Goal: Transaction & Acquisition: Purchase product/service

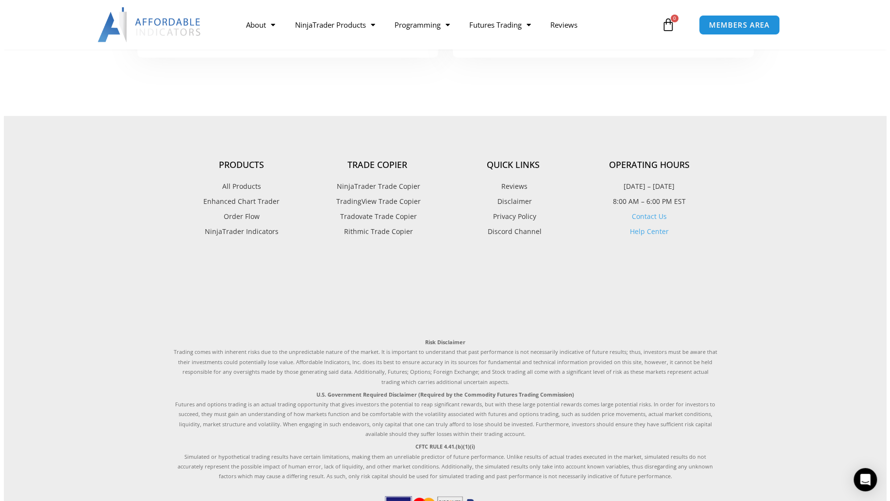
scroll to position [2037, 0]
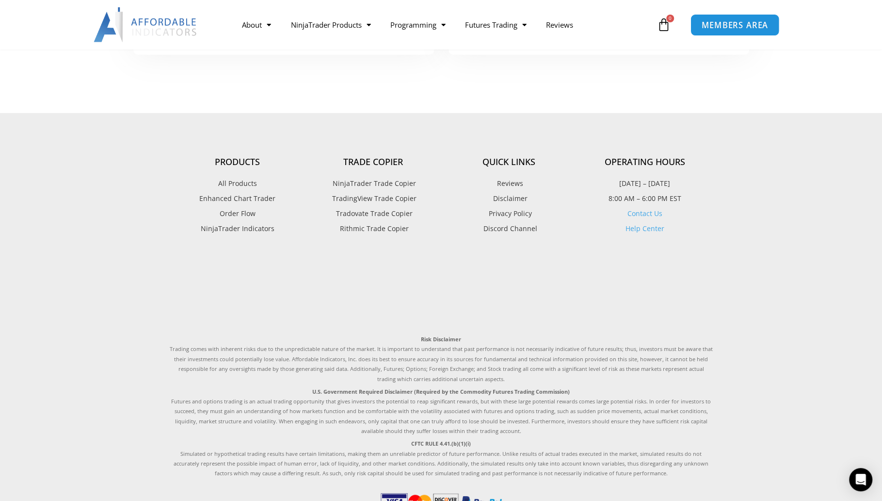
click at [734, 25] on span "MEMBERS AREA" at bounding box center [735, 25] width 66 height 8
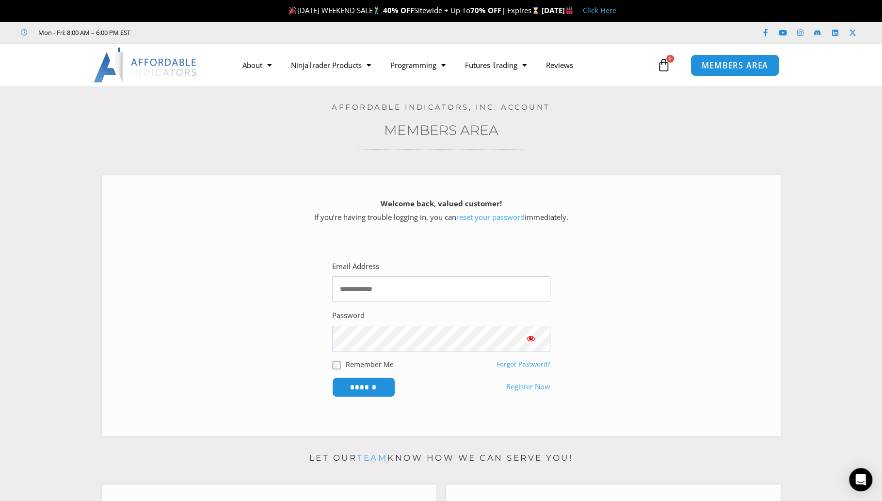
click at [711, 61] on span "MEMBERS AREA" at bounding box center [735, 65] width 66 height 8
click at [360, 292] on input "Email Address" at bounding box center [441, 289] width 218 height 26
type input "**********"
click at [392, 291] on input "Email Address" at bounding box center [441, 289] width 218 height 26
type input "**********"
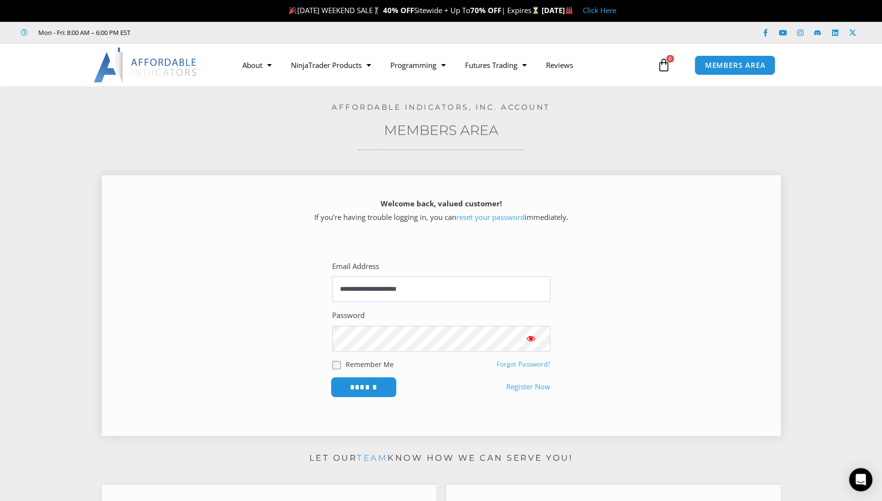
click at [366, 389] on input "******" at bounding box center [363, 386] width 66 height 21
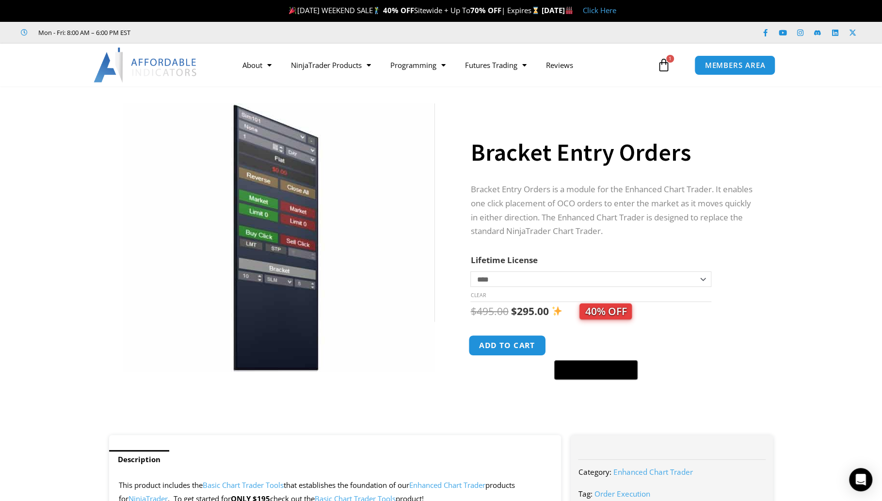
click at [506, 348] on button "Add to cart" at bounding box center [508, 345] width 78 height 21
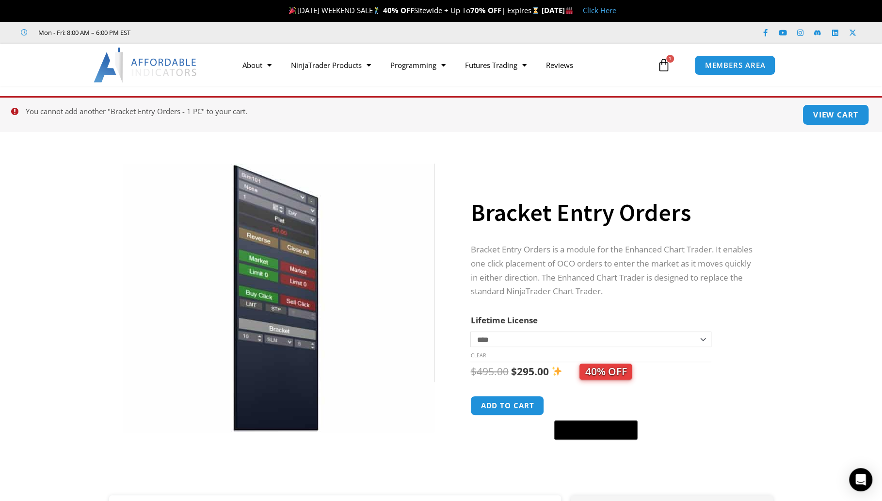
click at [824, 118] on link "View cart" at bounding box center [836, 114] width 67 height 21
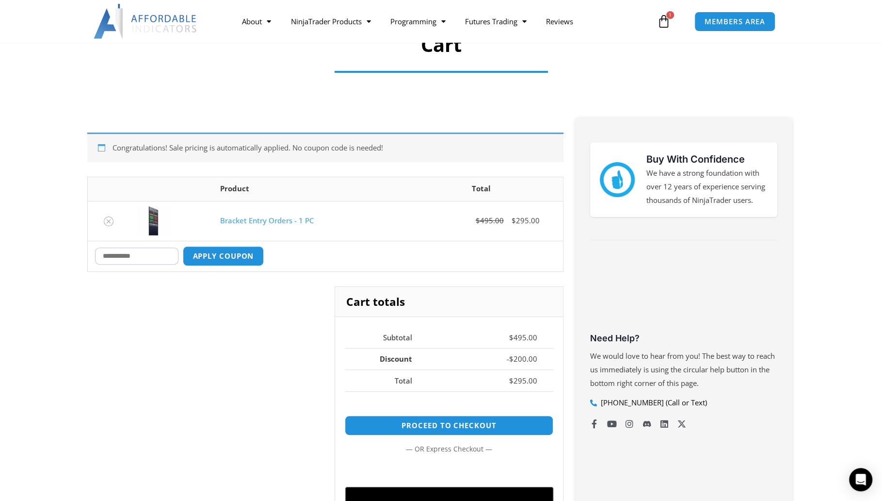
scroll to position [97, 0]
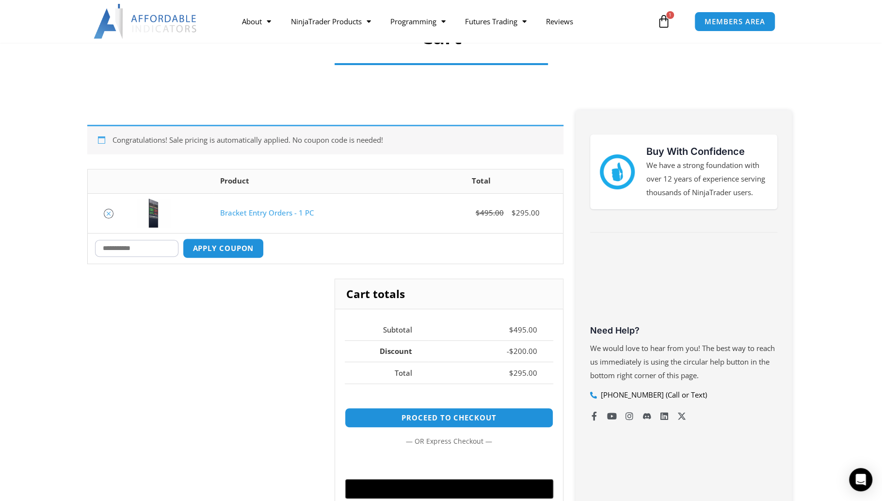
click at [106, 212] on icon "Remove Bracket Entry Orders - 1 PC from cart" at bounding box center [108, 213] width 7 height 7
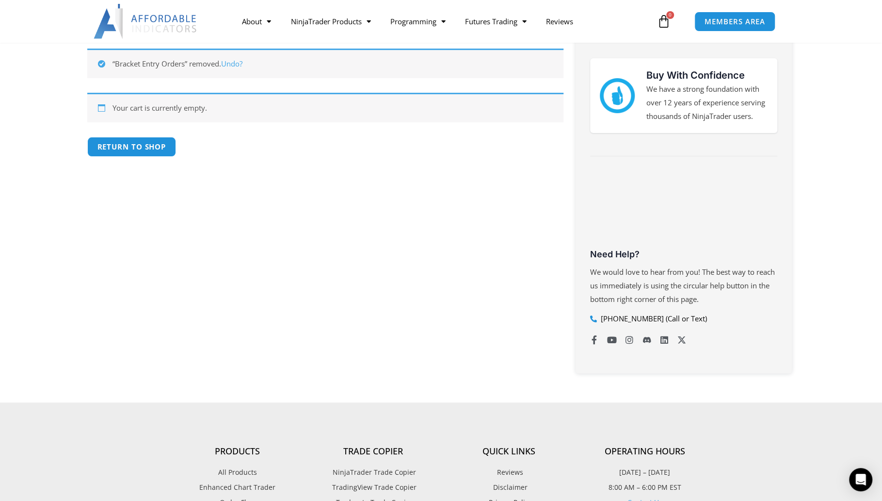
scroll to position [0, 0]
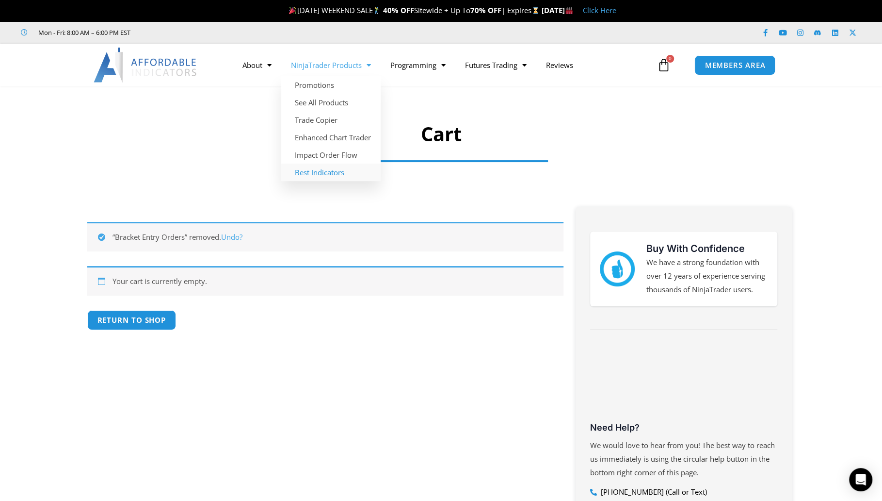
click at [309, 169] on link "Best Indicators" at bounding box center [330, 171] width 99 height 17
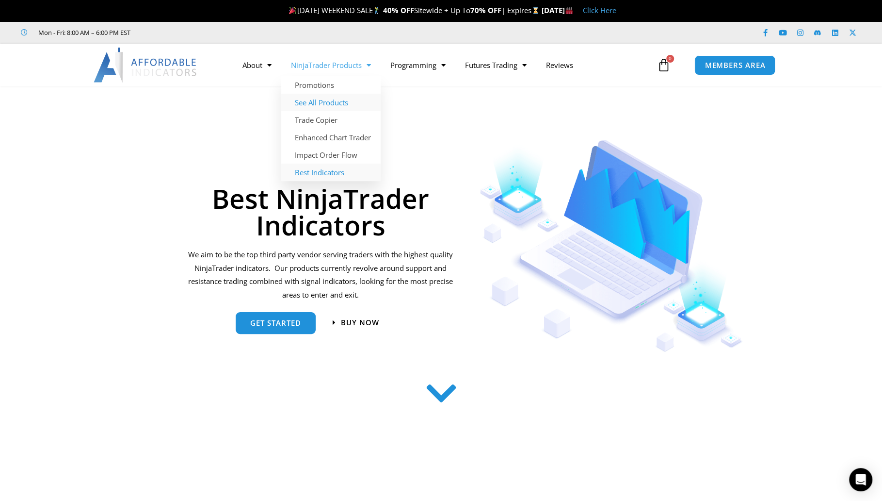
click at [329, 101] on link "See All Products" at bounding box center [330, 102] width 99 height 17
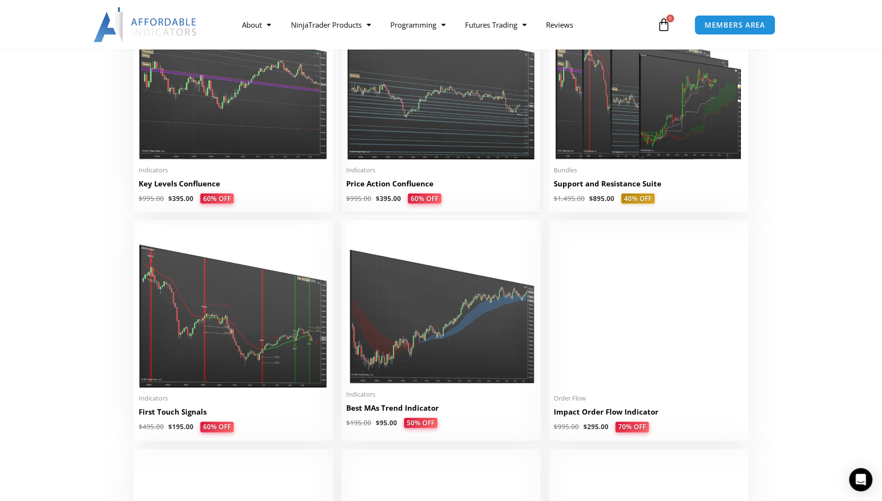
scroll to position [1358, 0]
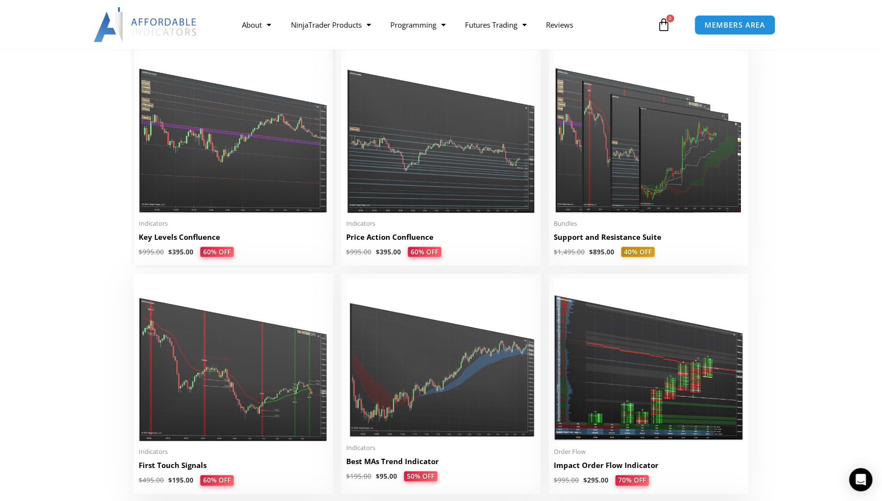
click at [252, 168] on img at bounding box center [234, 131] width 190 height 163
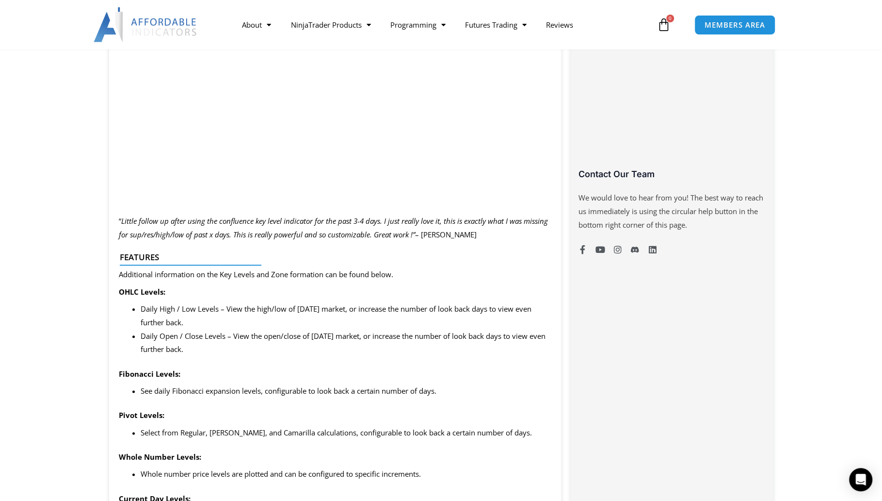
scroll to position [437, 0]
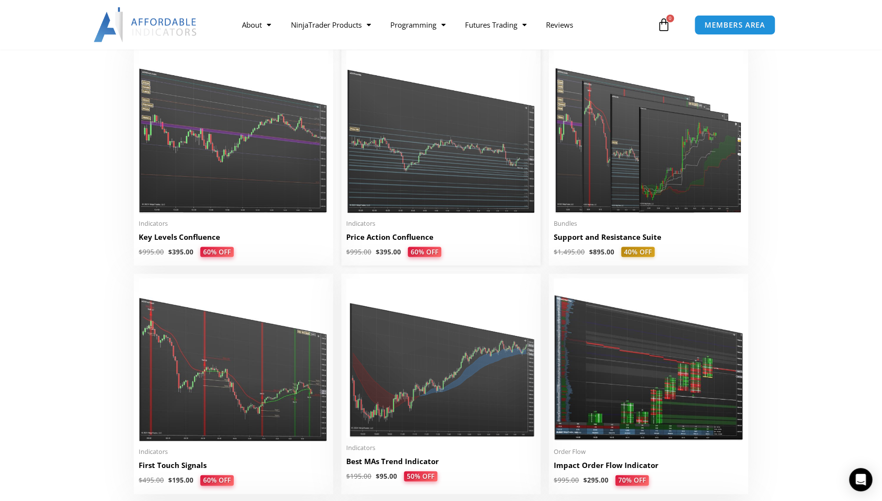
click at [395, 158] on img at bounding box center [441, 131] width 190 height 163
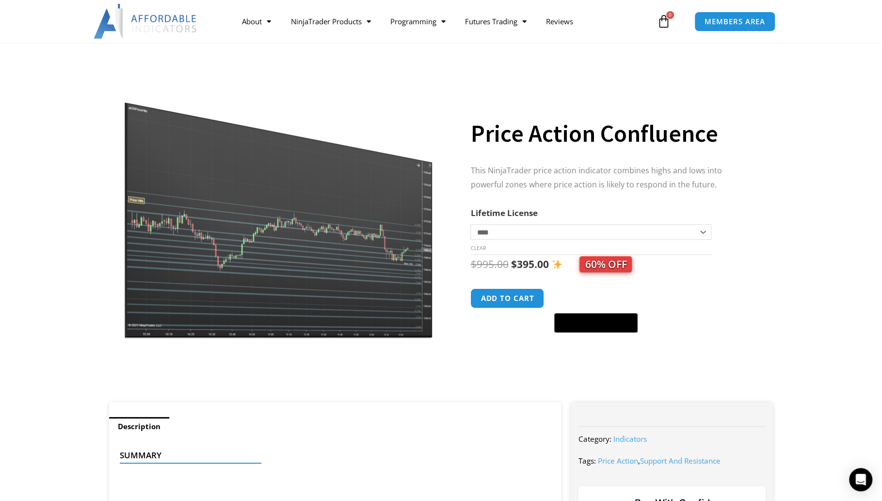
scroll to position [49, 0]
